Goal: Communication & Community: Answer question/provide support

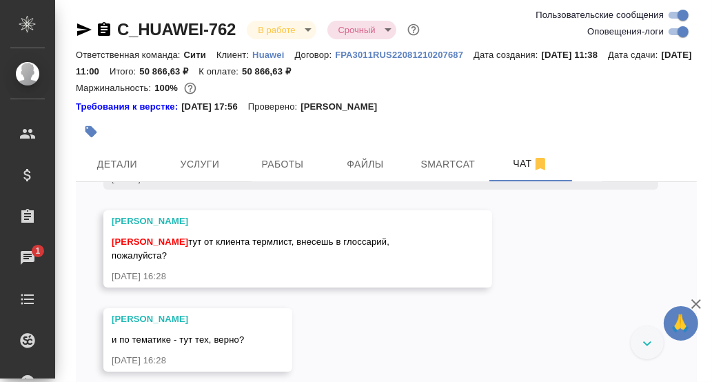
scroll to position [3326, 0]
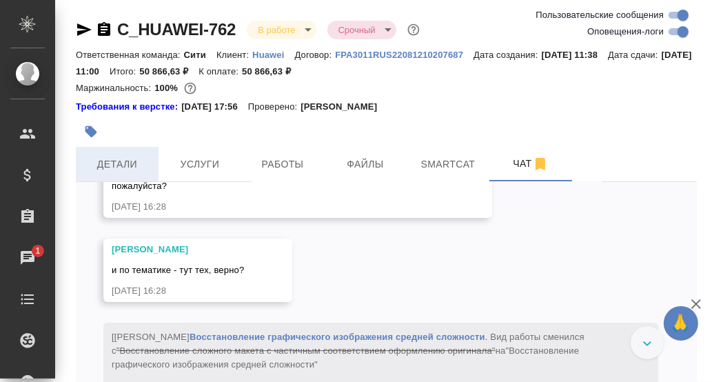
click at [114, 165] on span "Детали" at bounding box center [117, 164] width 66 height 17
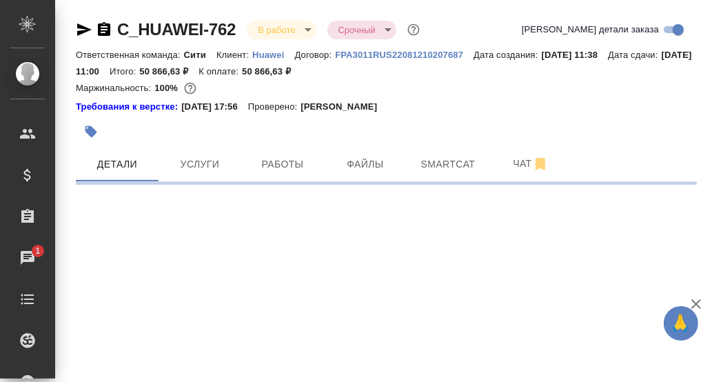
select select "RU"
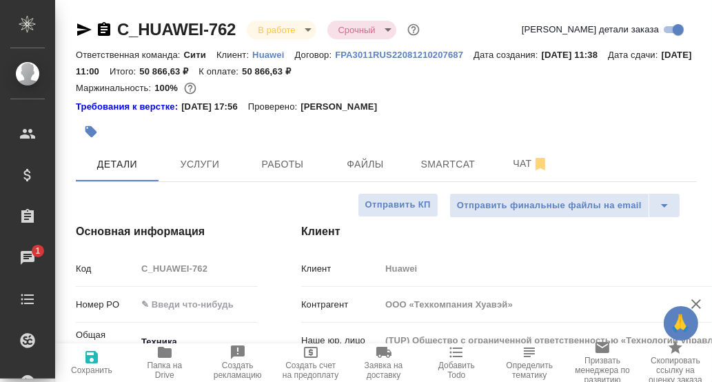
type textarea "x"
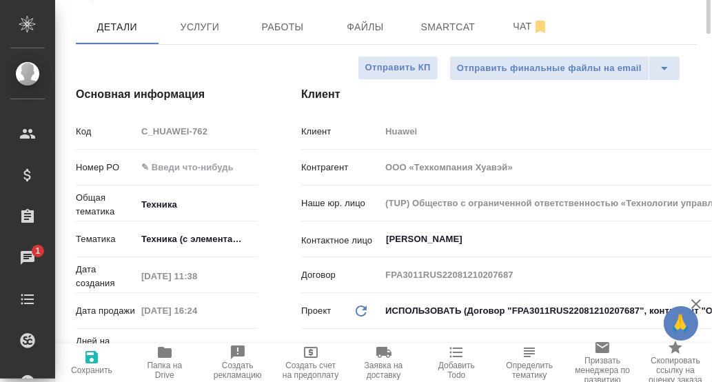
scroll to position [206, 0]
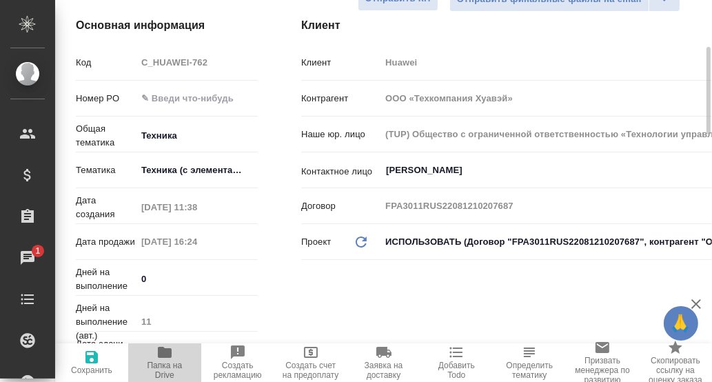
click at [162, 352] on icon "button" at bounding box center [165, 352] width 14 height 11
type textarea "x"
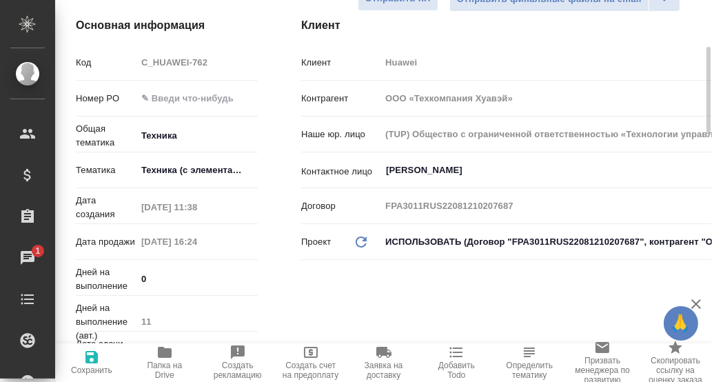
type textarea "x"
click at [174, 168] on body "🙏 .cls-1 fill:#fff; AWATERA [PERSON_NAME] d.rumyantseva Клиенты Спецификации За…" at bounding box center [356, 191] width 712 height 382
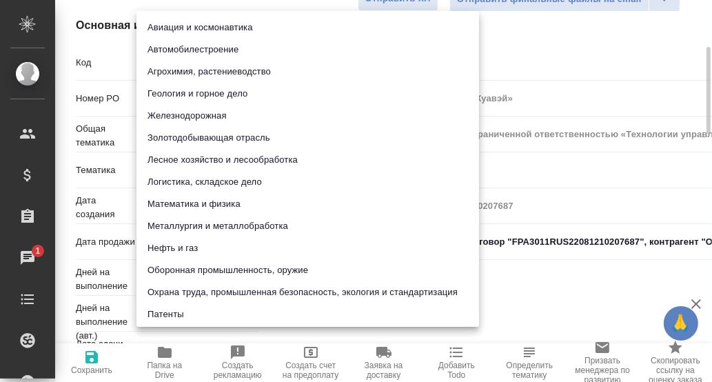
scroll to position [290, 0]
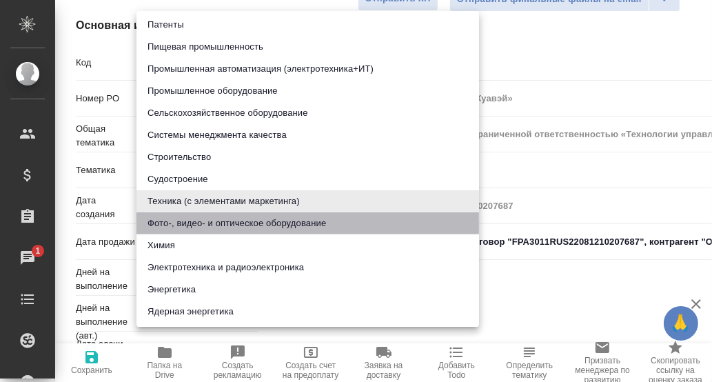
click at [228, 221] on li "Фото-, видео- и оптическое оборудование" at bounding box center [308, 223] width 343 height 22
type input "5a8b8b956a9677013d343df4"
type textarea "x"
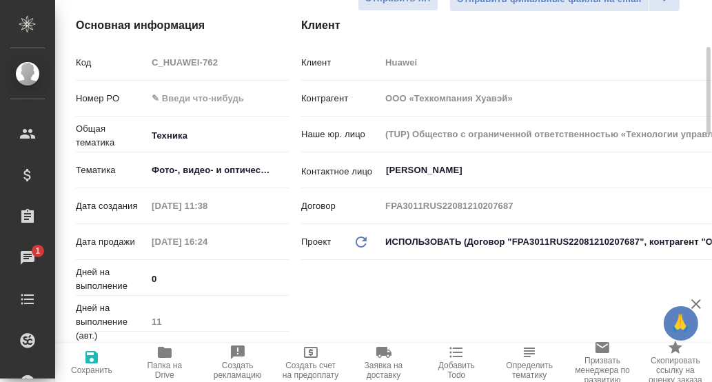
click at [90, 362] on icon "button" at bounding box center [92, 357] width 12 height 12
type textarea "x"
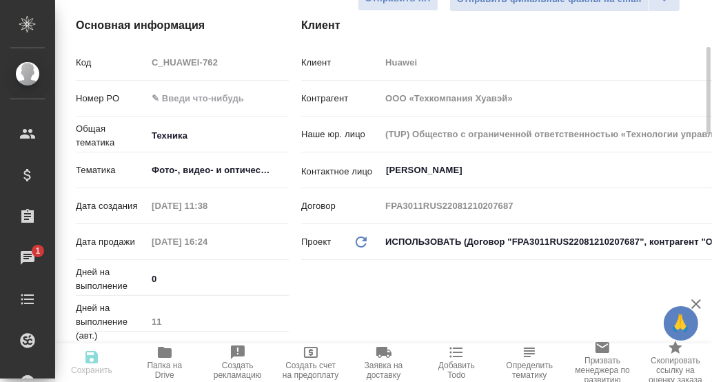
type textarea "x"
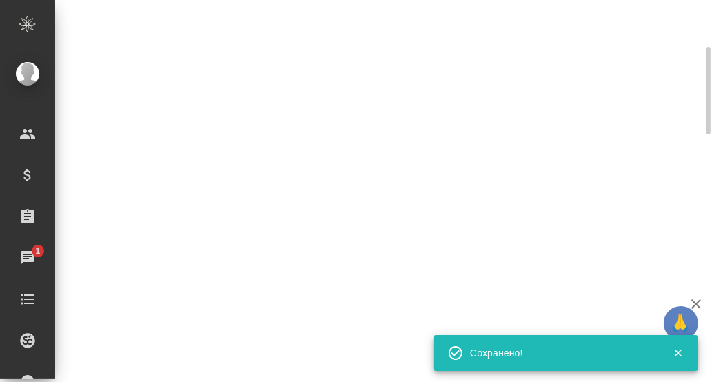
select select "RU"
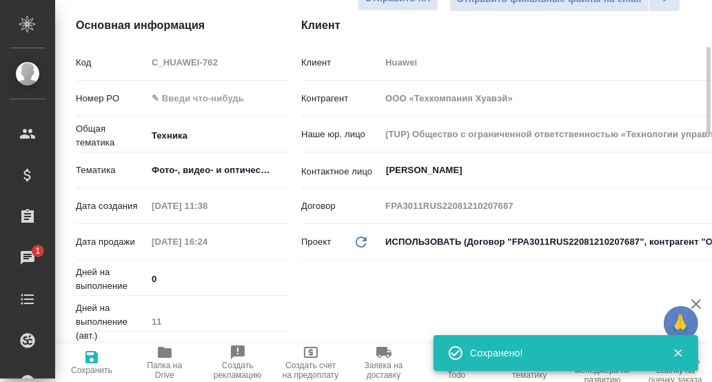
type textarea "x"
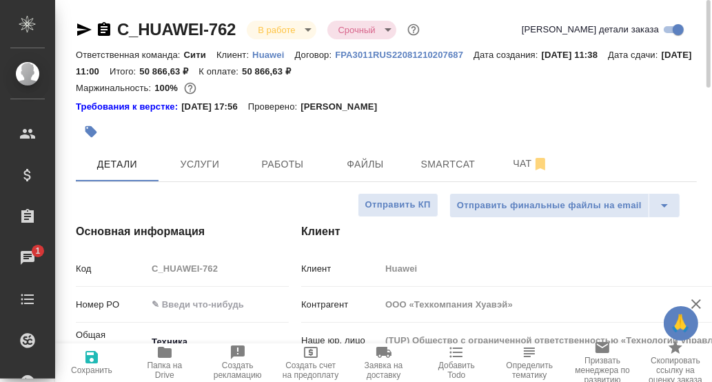
type textarea "x"
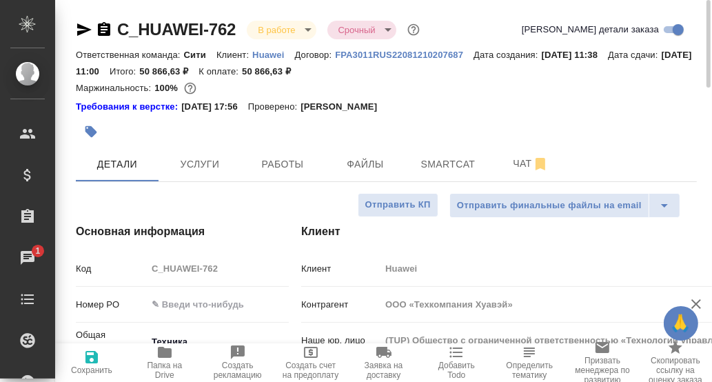
type textarea "x"
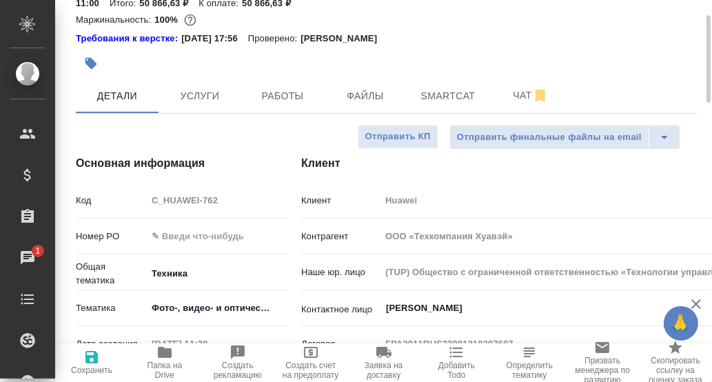
click at [88, 365] on span "Сохранить" at bounding box center [91, 370] width 41 height 10
type textarea "x"
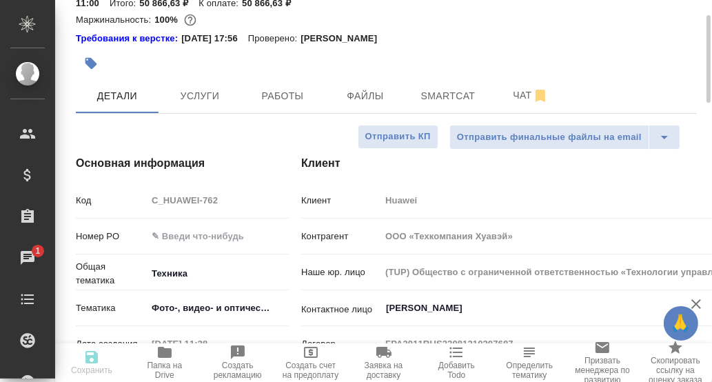
type textarea "x"
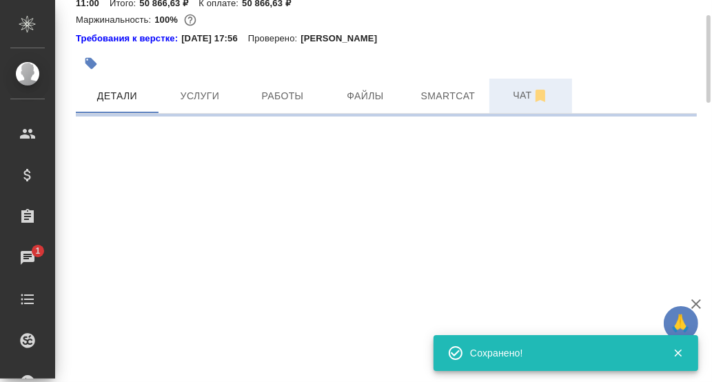
select select "RU"
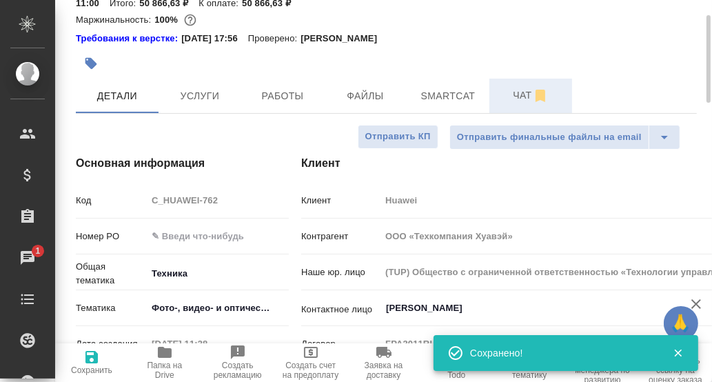
type textarea "x"
click at [523, 94] on span "Чат" at bounding box center [531, 95] width 66 height 17
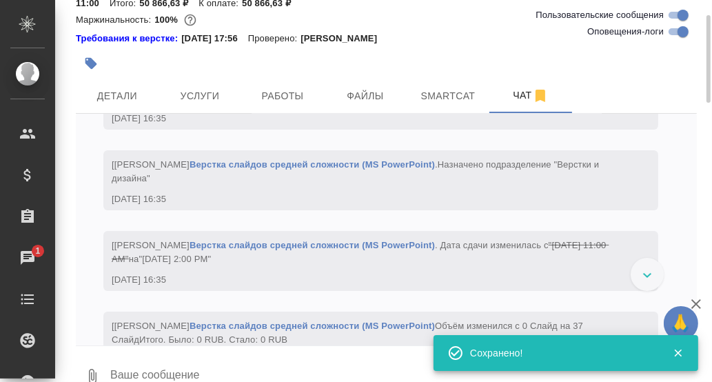
scroll to position [4095, 0]
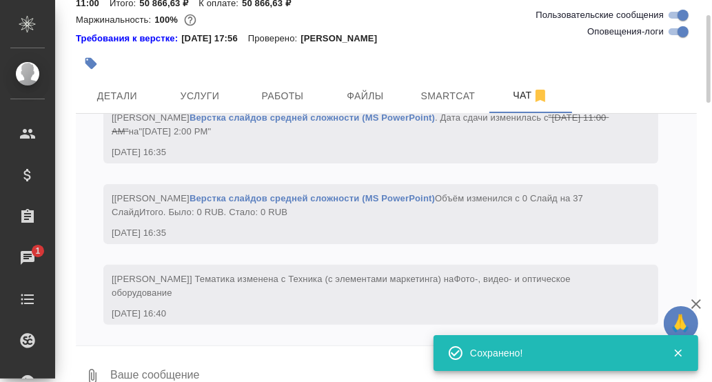
click at [166, 373] on textarea at bounding box center [403, 376] width 588 height 47
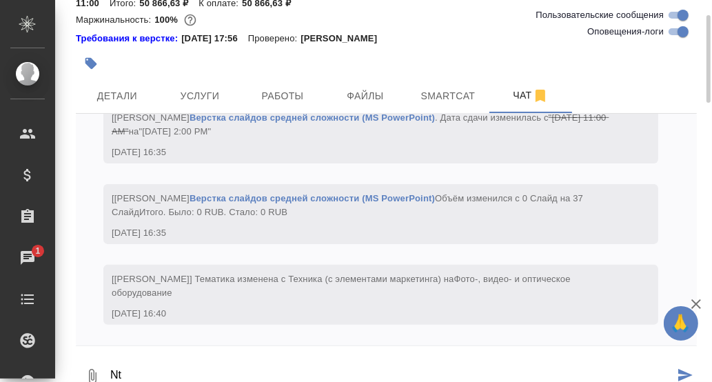
type textarea "N"
type textarea "Тематику указала, а что в глоссарий вносить?"
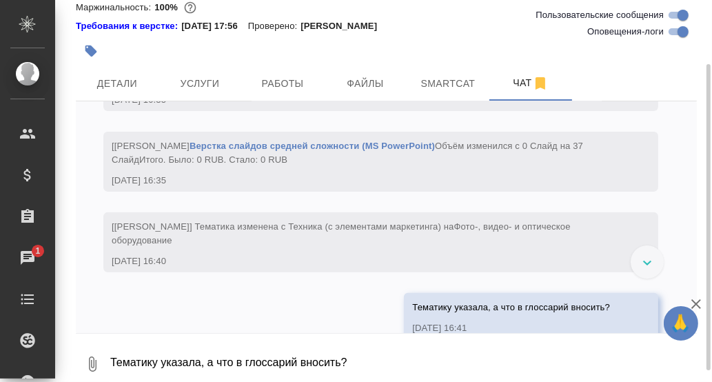
scroll to position [4162, 0]
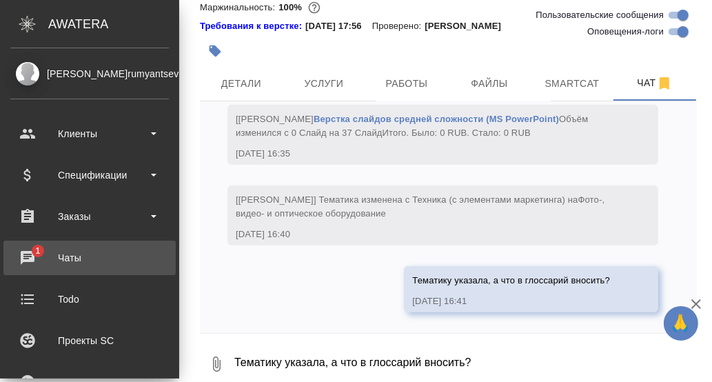
click at [29, 255] on div "Чаты" at bounding box center [89, 258] width 159 height 21
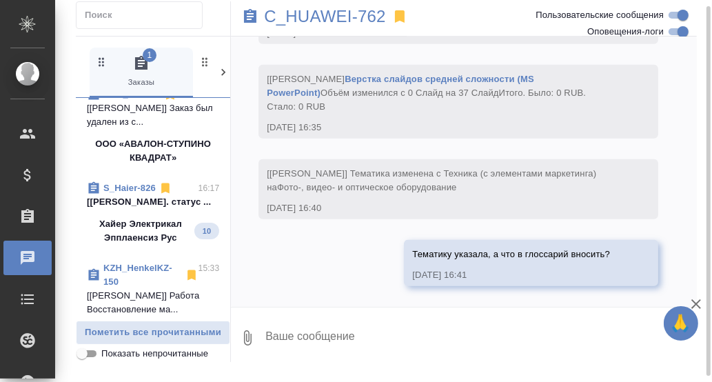
scroll to position [138, 0]
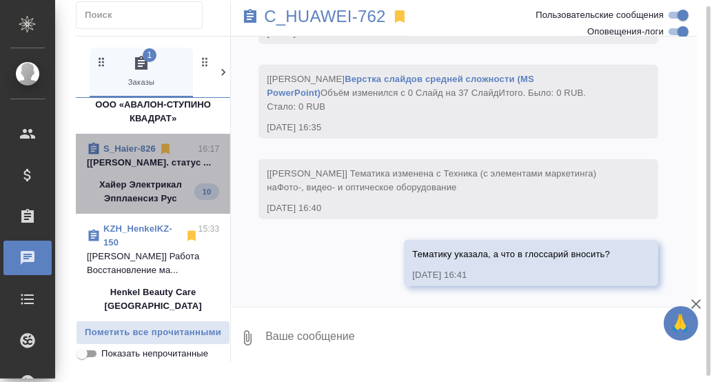
click at [148, 162] on p "[[PERSON_NAME]. статус ..." at bounding box center [153, 163] width 132 height 14
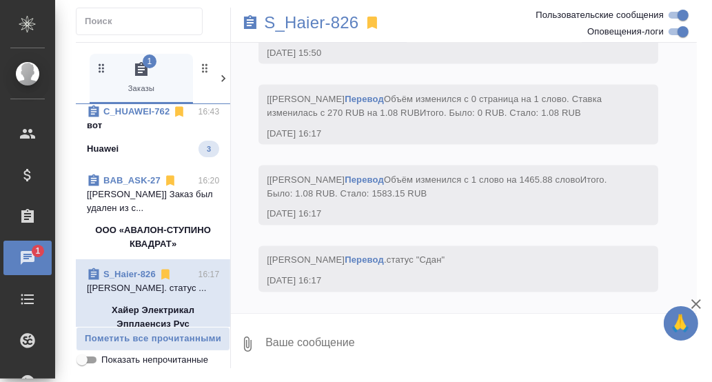
scroll to position [0, 0]
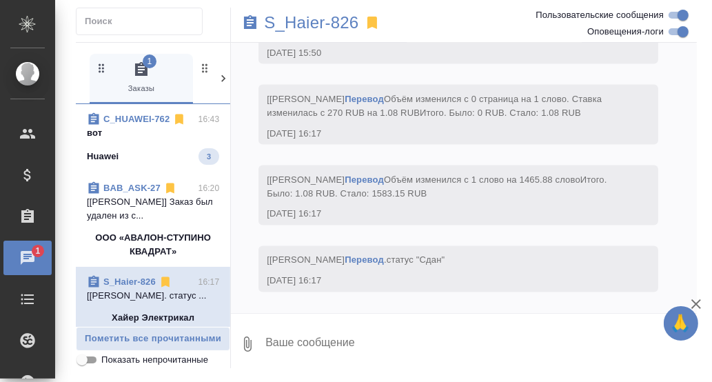
click at [132, 123] on p "C_HUAWEI-762" at bounding box center [136, 119] width 66 height 14
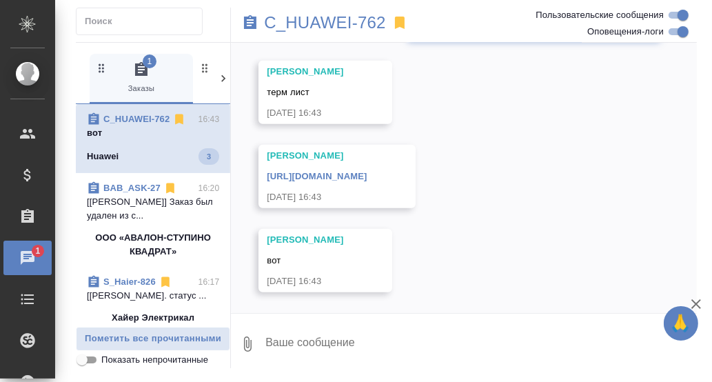
scroll to position [4652, 0]
click at [367, 176] on link "[URL][DOMAIN_NAME]" at bounding box center [317, 176] width 100 height 10
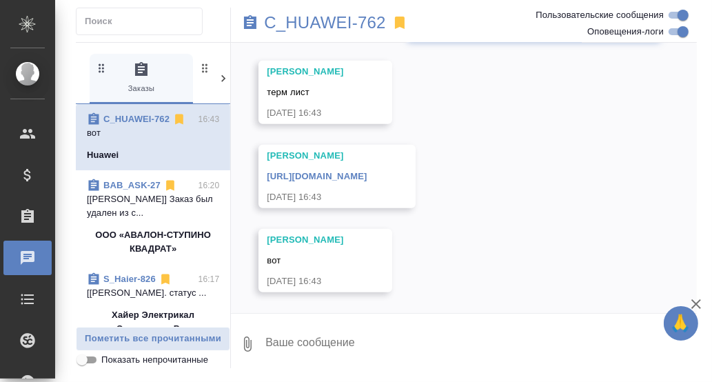
click at [351, 347] on textarea at bounding box center [480, 344] width 433 height 47
type textarea "А, хорошо, внесу."
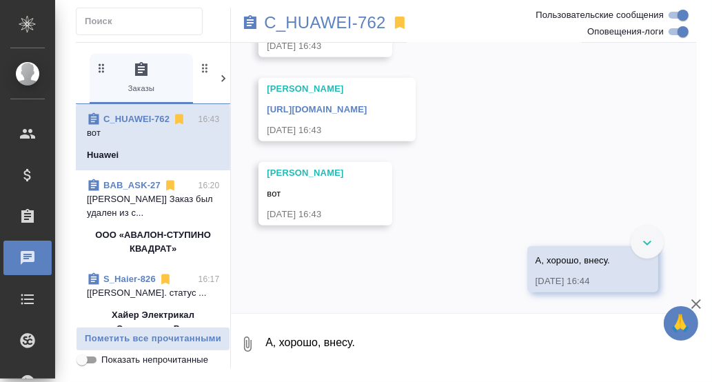
scroll to position [4719, 0]
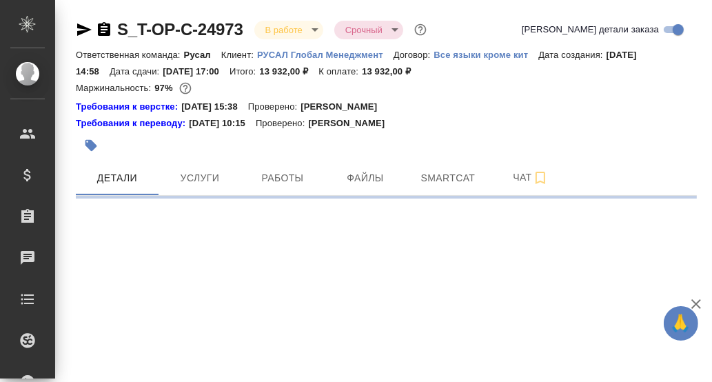
select select "RU"
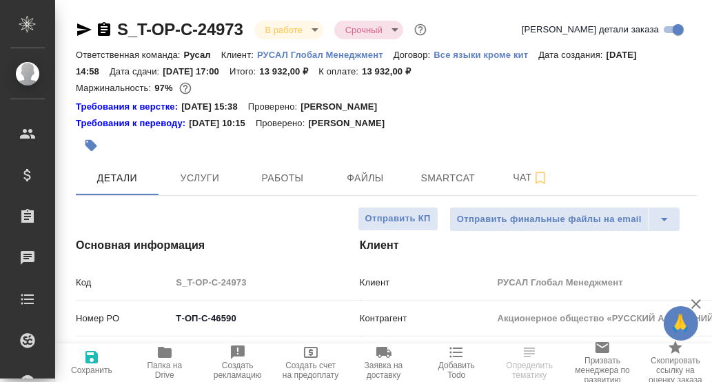
type textarea "x"
drag, startPoint x: 252, startPoint y: 26, endPoint x: 112, endPoint y: 23, distance: 139.3
click at [112, 23] on div "S_T-OP-C-24973 В работе inProgress Срочный urgent" at bounding box center [253, 30] width 354 height 22
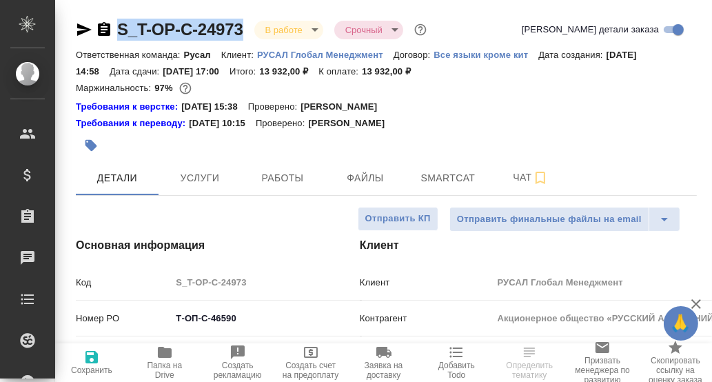
copy link "S_T-OP-C-24973"
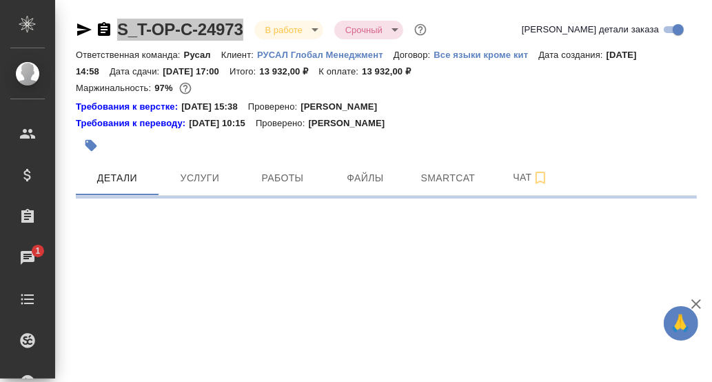
select select "RU"
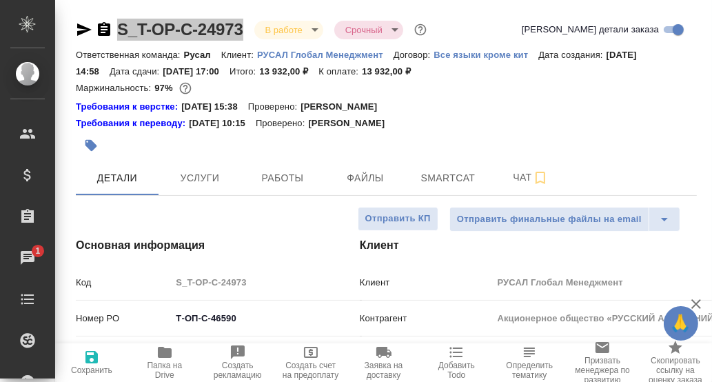
type textarea "x"
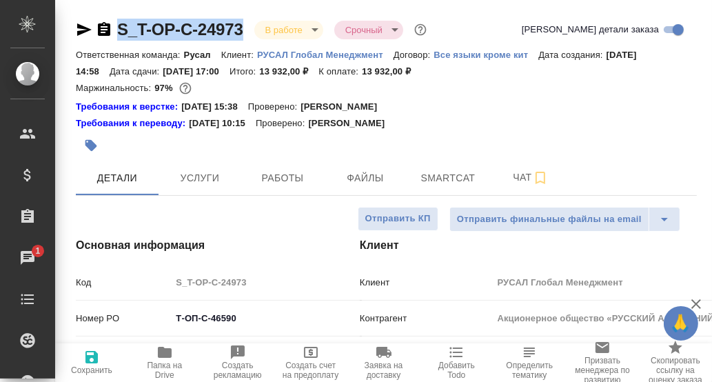
type textarea "x"
